Goal: Navigation & Orientation: Find specific page/section

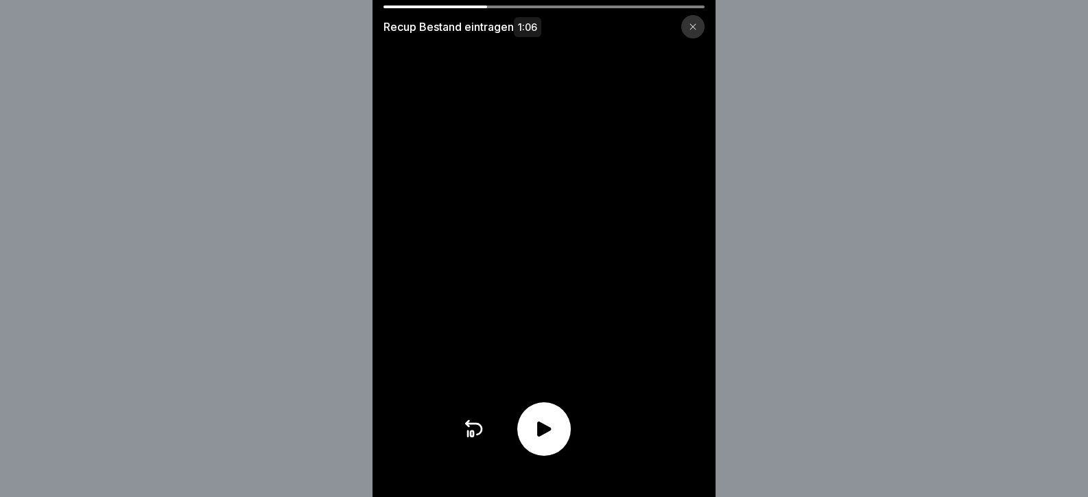
click at [540, 440] on icon at bounding box center [544, 429] width 22 height 22
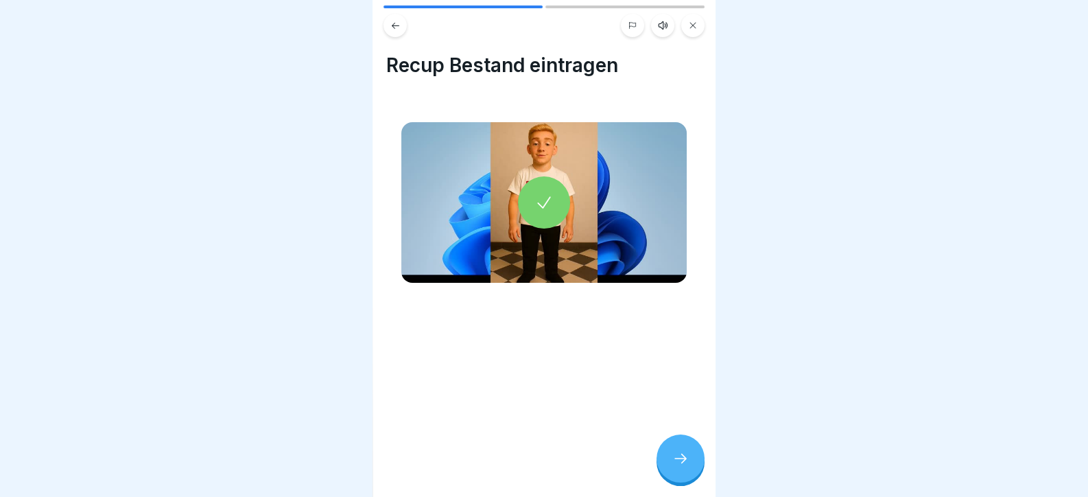
click at [686, 466] on icon at bounding box center [681, 458] width 16 height 16
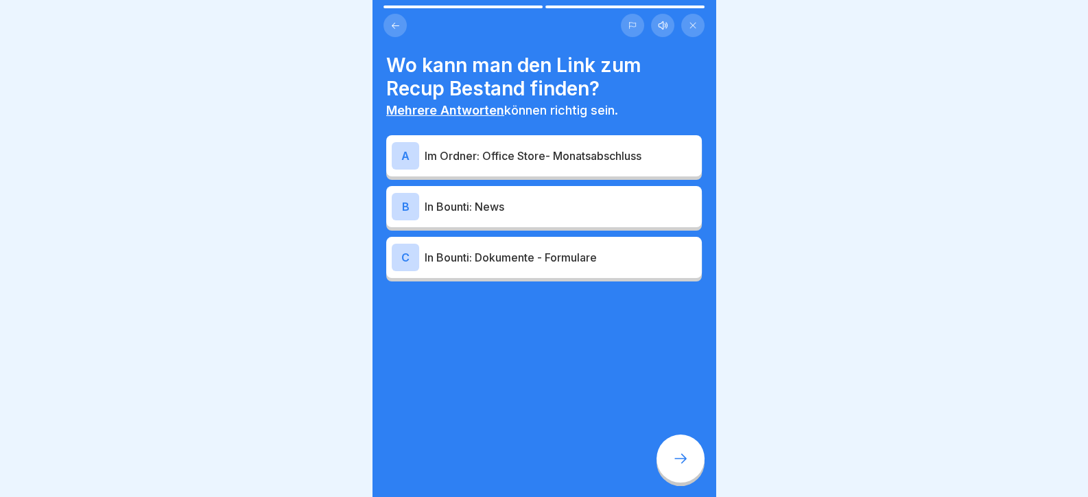
click at [510, 149] on div "A Im Ordner: Office Store- Monatsabschluss" at bounding box center [544, 155] width 305 height 27
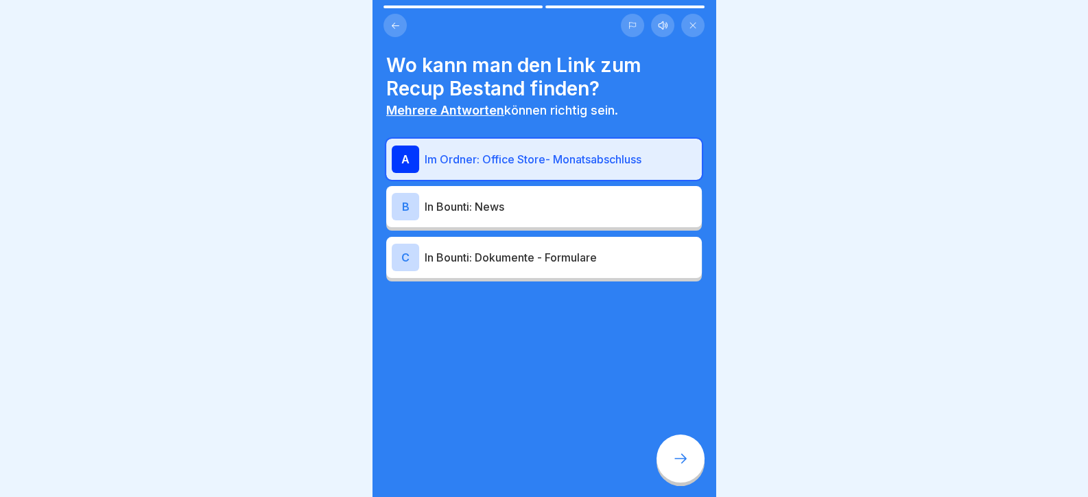
click at [691, 475] on div at bounding box center [681, 458] width 48 height 48
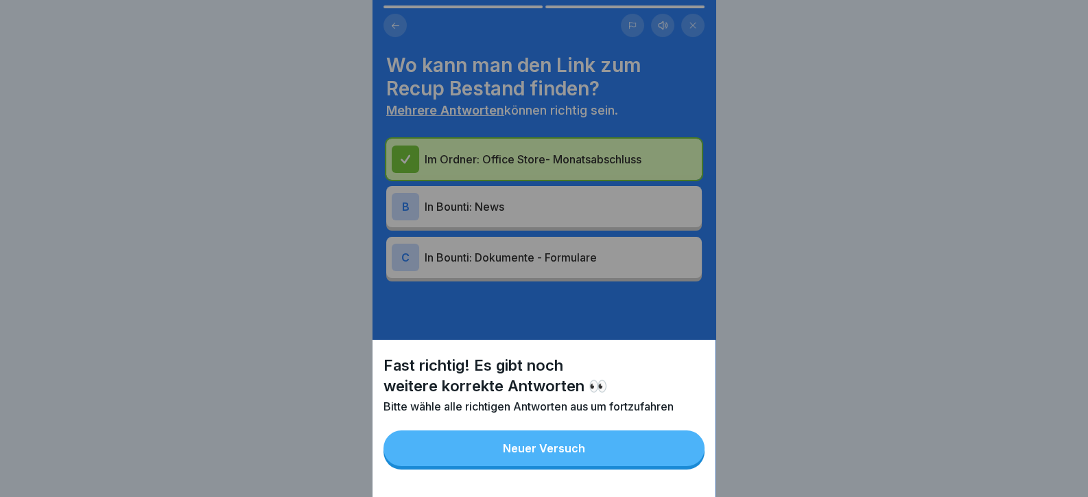
click at [651, 466] on button "Neuer Versuch" at bounding box center [544, 448] width 321 height 36
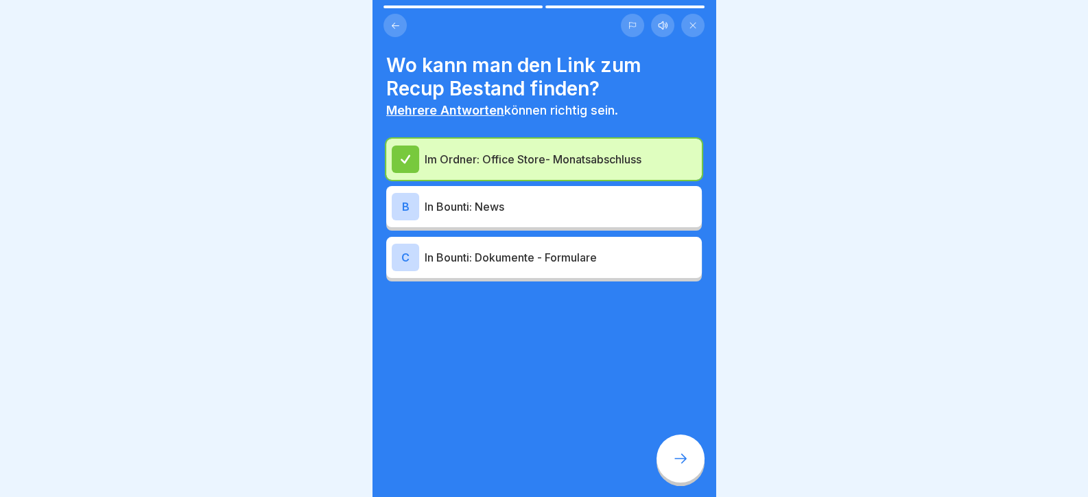
click at [510, 261] on p "In Bounti: Dokumente - Formulare" at bounding box center [561, 257] width 272 height 16
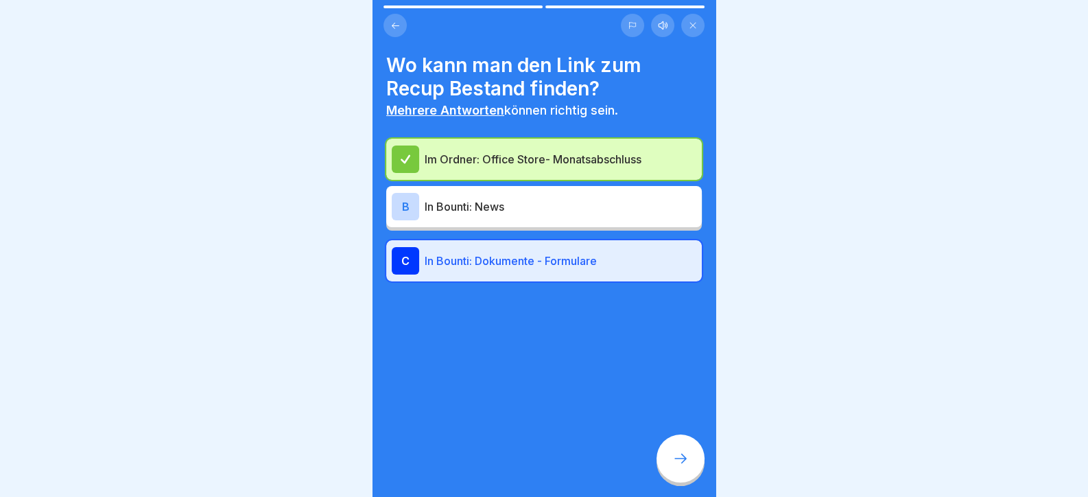
click at [677, 459] on div at bounding box center [681, 458] width 48 height 48
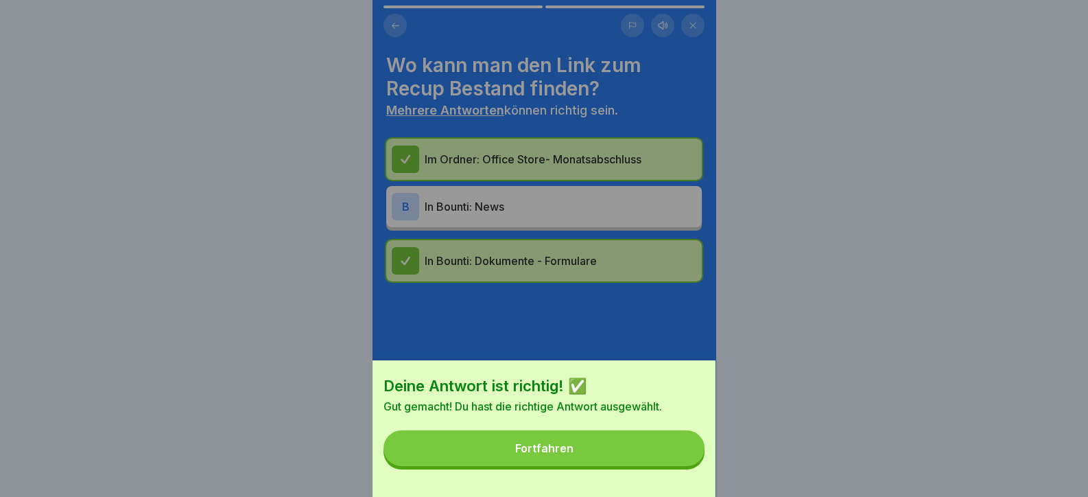
click at [651, 452] on button "Fortfahren" at bounding box center [544, 448] width 321 height 36
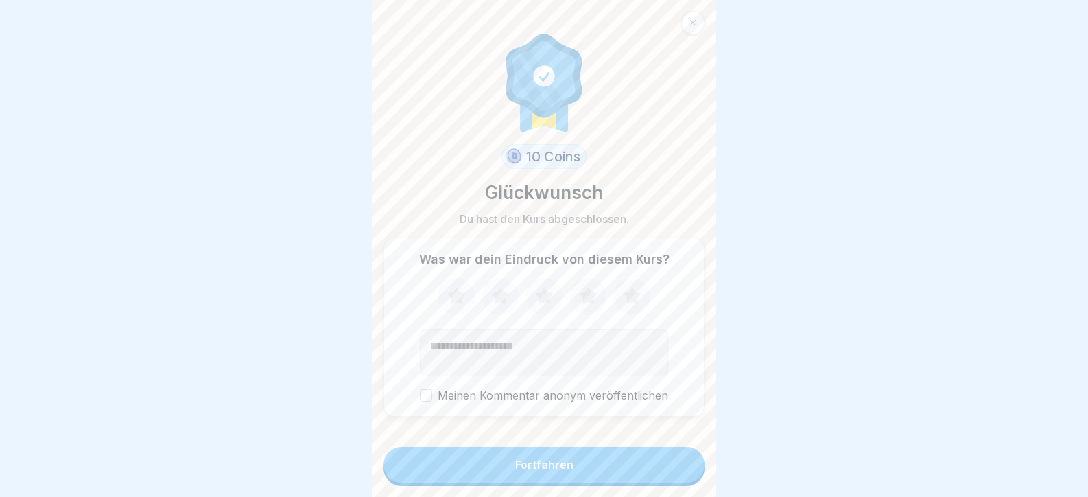
click at [595, 472] on button "Fortfahren" at bounding box center [544, 465] width 321 height 36
click at [557, 471] on div "Fortfahren" at bounding box center [544, 464] width 58 height 12
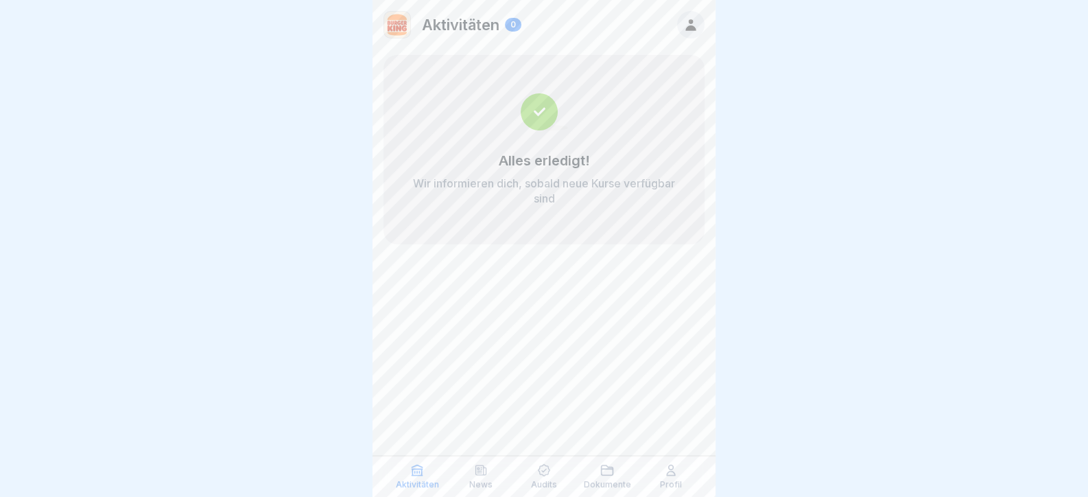
click at [673, 478] on div "Profil" at bounding box center [671, 476] width 56 height 26
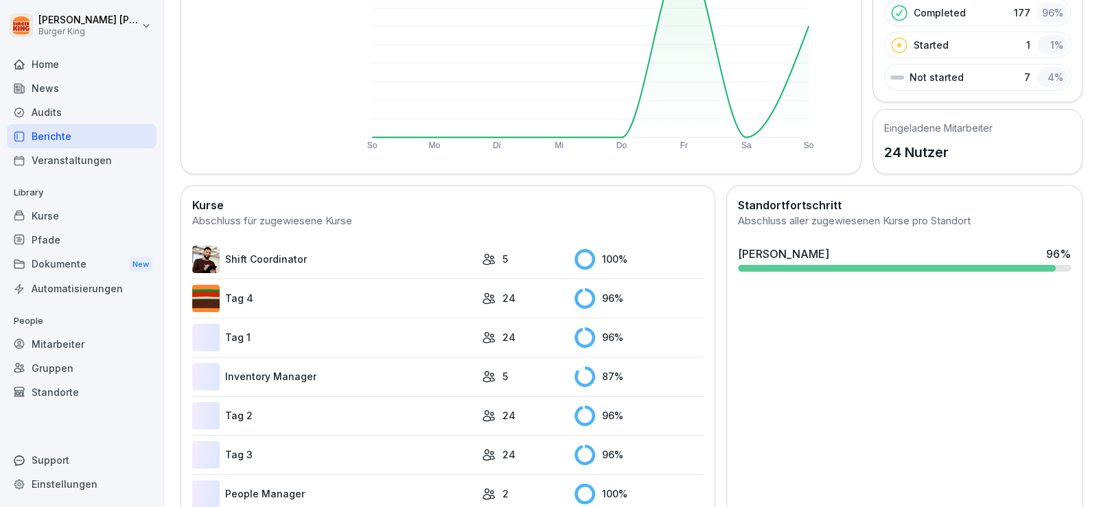
scroll to position [327, 0]
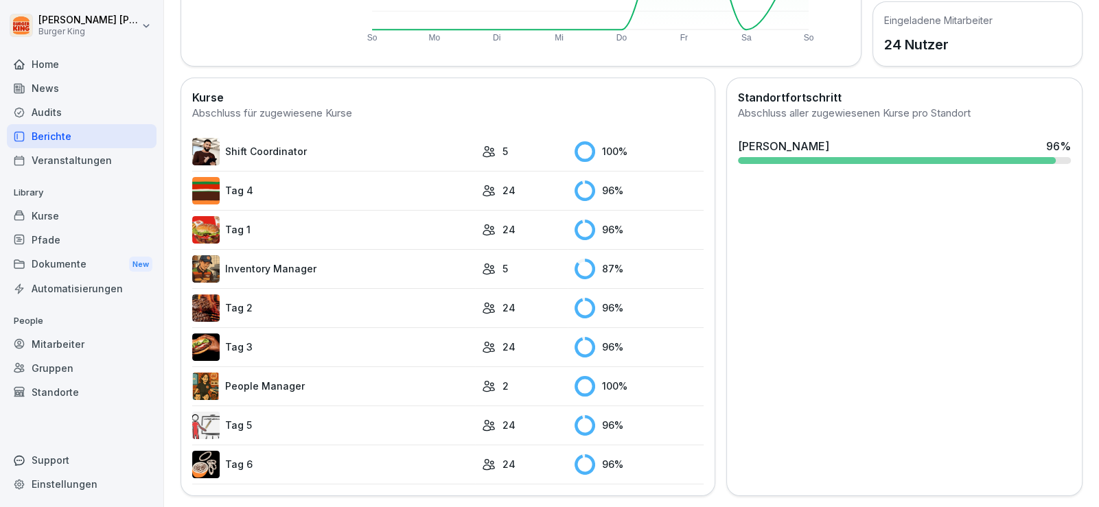
click at [322, 255] on link "Inventory Manager" at bounding box center [333, 268] width 283 height 27
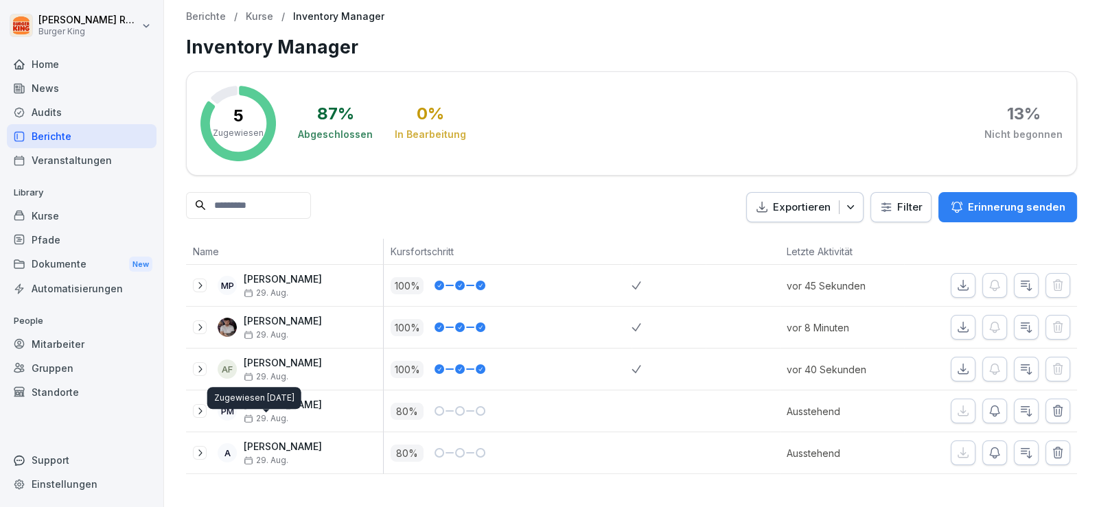
click at [265, 402] on div "Zugewiesen 29. Aug. 2025 Zugewiesen 29. Aug. 2025" at bounding box center [254, 398] width 94 height 22
click at [85, 139] on div "Berichte" at bounding box center [82, 136] width 150 height 24
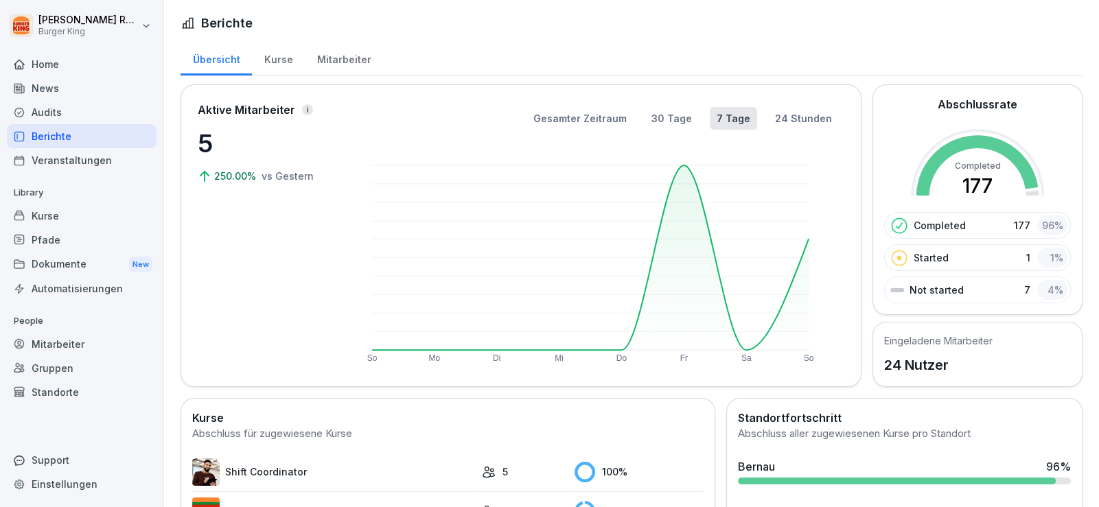
click at [51, 105] on div "Audits" at bounding box center [82, 112] width 150 height 24
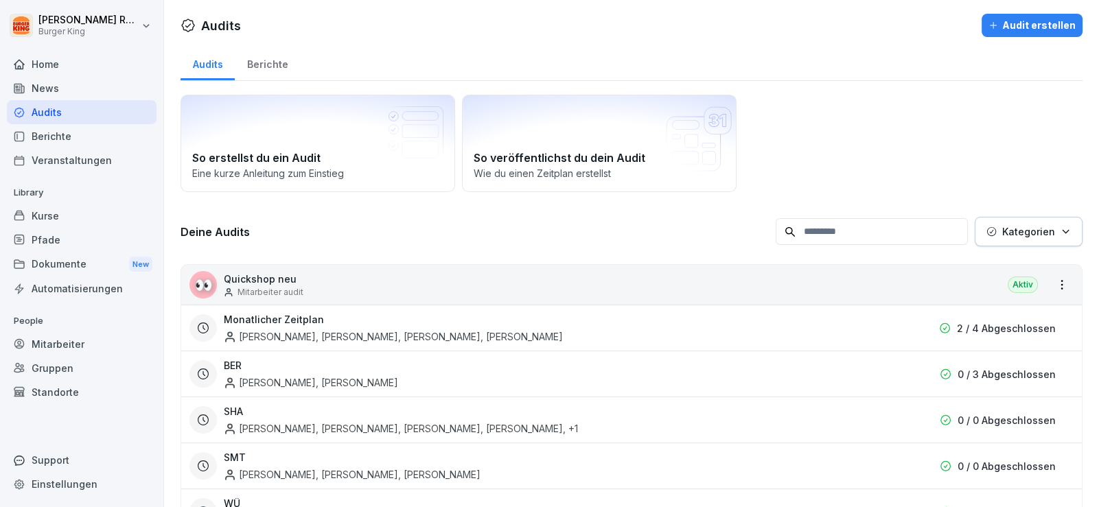
click at [54, 140] on div "Berichte" at bounding box center [82, 136] width 150 height 24
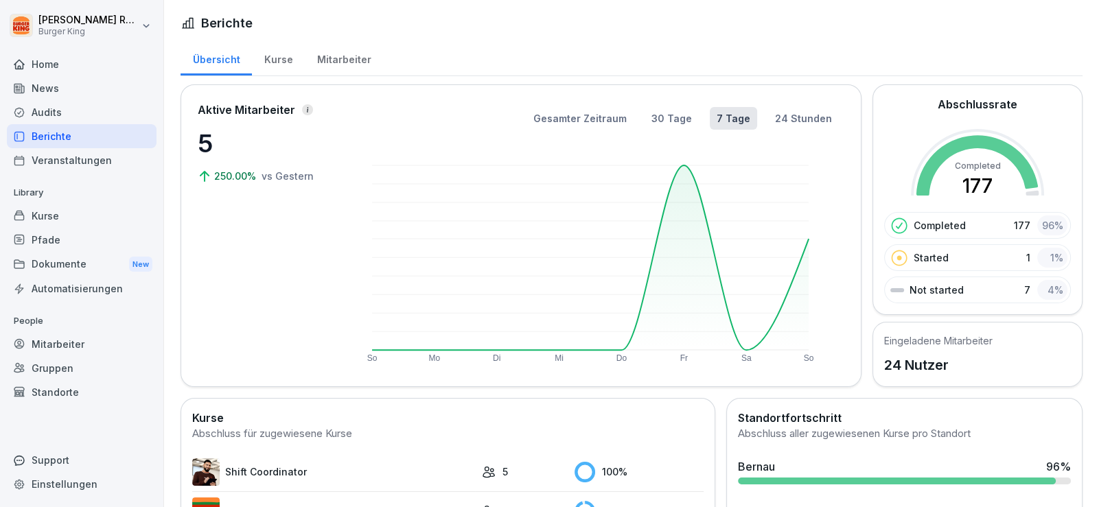
click at [360, 56] on div "Mitarbeiter" at bounding box center [344, 57] width 78 height 35
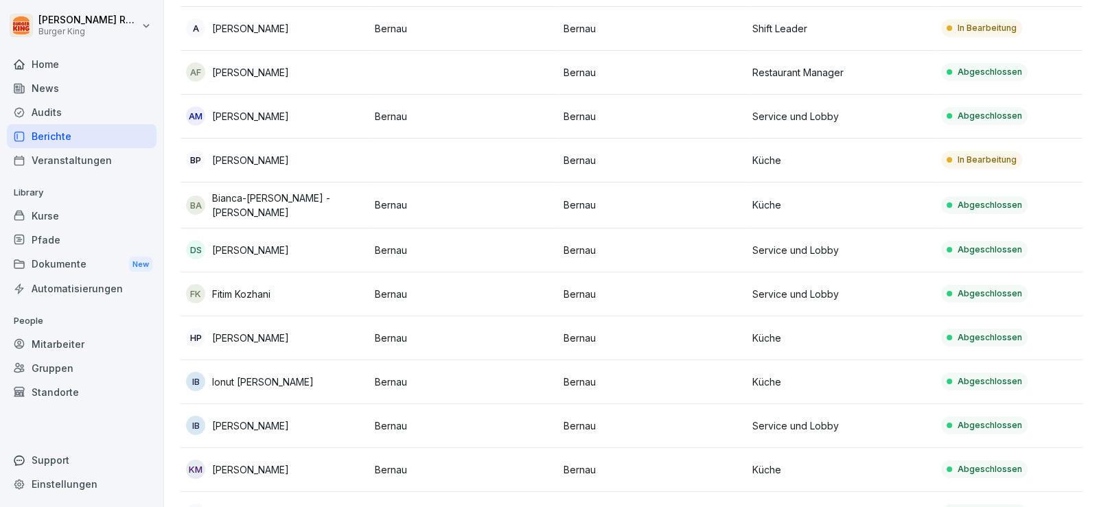
scroll to position [68, 0]
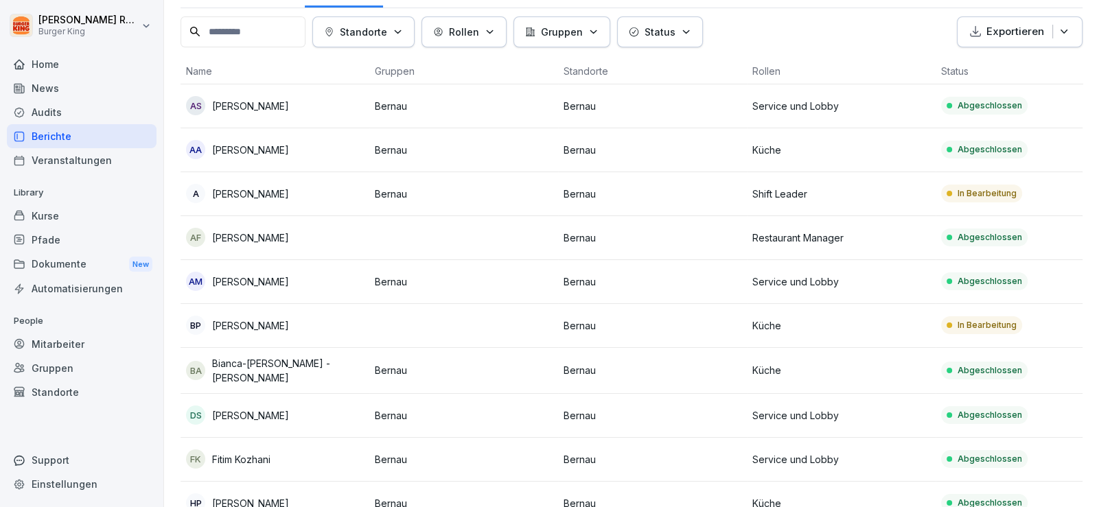
click at [266, 311] on td "BP Balaji Pedada" at bounding box center [274, 326] width 189 height 44
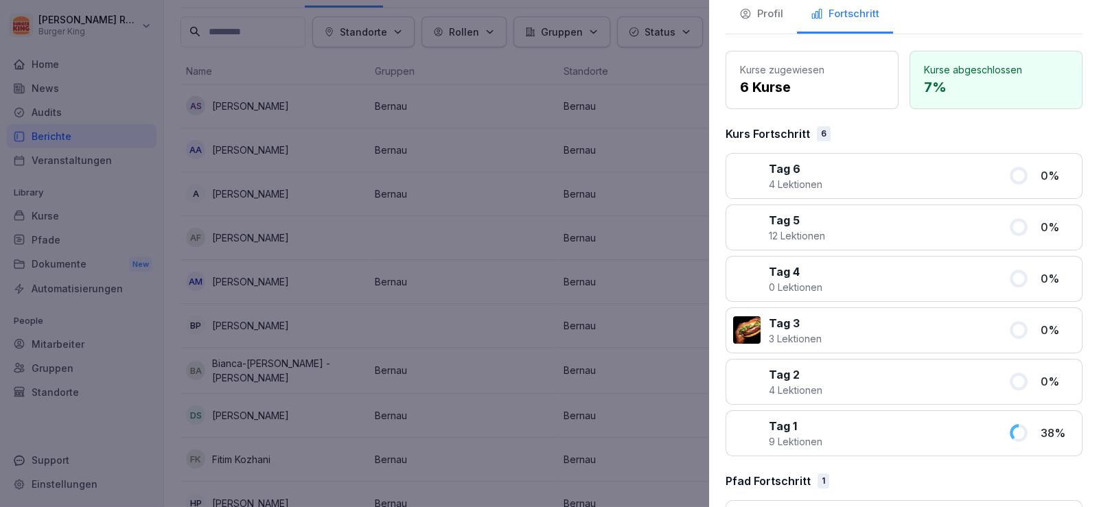
scroll to position [135, 0]
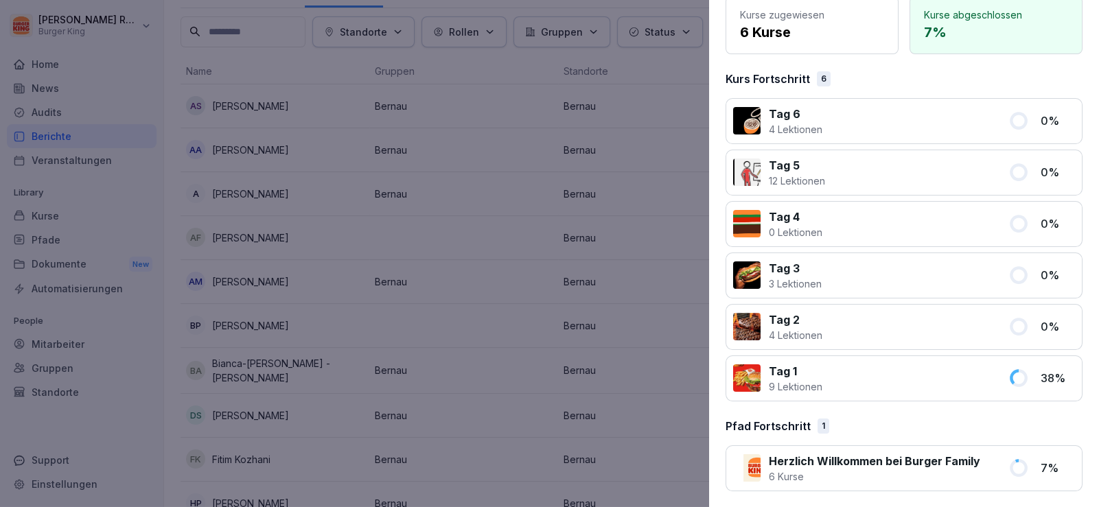
click at [0, 246] on div at bounding box center [549, 253] width 1099 height 507
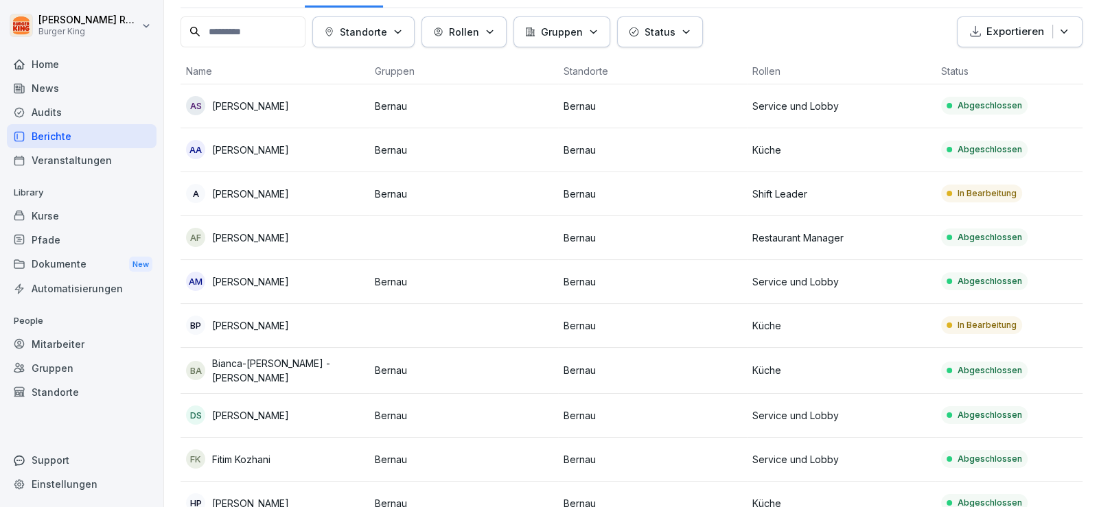
click at [0, 282] on div "Robert Rohrich Burger King Home News Audits Berichte Veranstaltungen Library Ku…" at bounding box center [82, 253] width 164 height 507
